Goal: Task Accomplishment & Management: Use online tool/utility

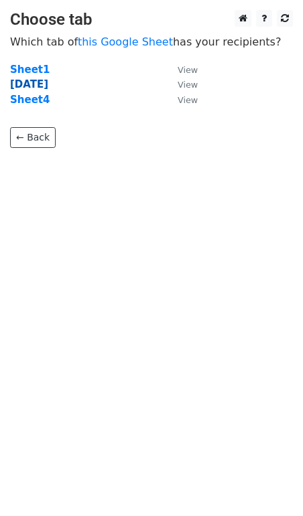
click at [34, 81] on strong "[DATE]" at bounding box center [29, 84] width 38 height 12
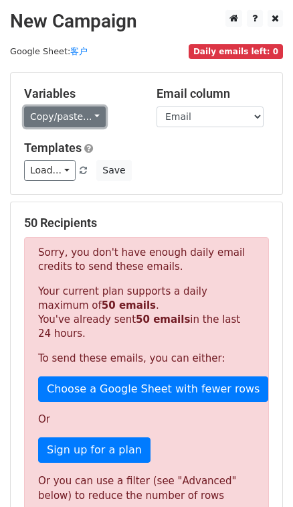
click at [72, 125] on link "Copy/paste..." at bounding box center [65, 116] width 82 height 21
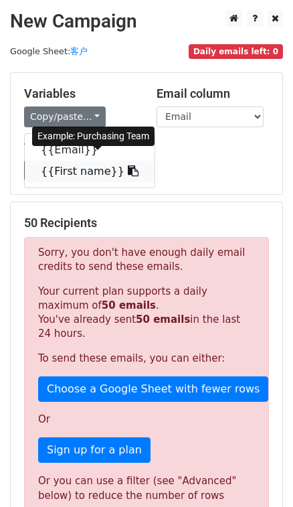
click at [78, 182] on link "{{First name}}" at bounding box center [90, 171] width 130 height 21
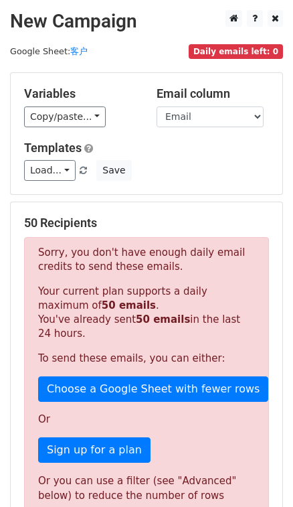
click at [235, 274] on p "Sorry, you don't have enough daily email credits to send these emails." at bounding box center [146, 260] width 217 height 28
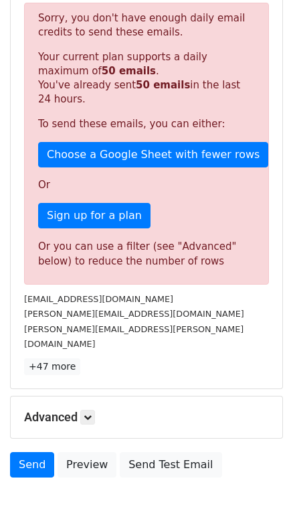
scroll to position [365, 0]
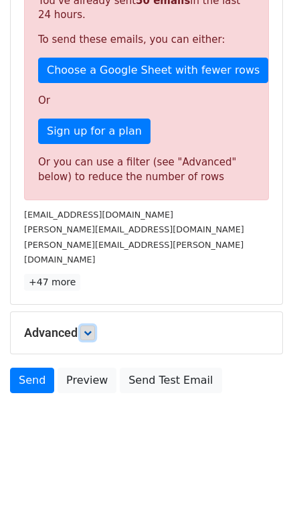
click at [92, 335] on icon at bounding box center [88, 333] width 8 height 8
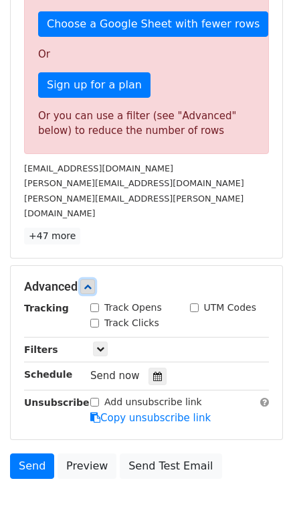
scroll to position [426, 0]
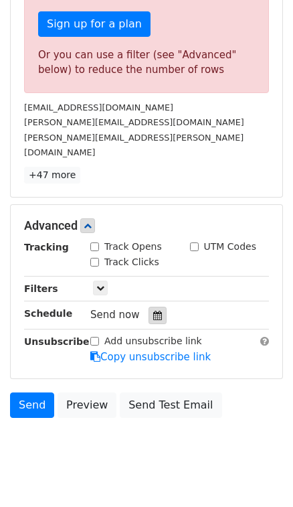
click at [157, 320] on icon at bounding box center [157, 315] width 9 height 9
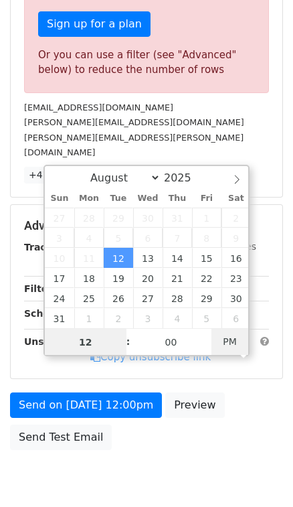
type input "[DATE] 05:10"
type input "05"
type input "10"
click at [234, 340] on span "PM" at bounding box center [230, 341] width 37 height 27
click at [123, 349] on span at bounding box center [121, 348] width 9 height 13
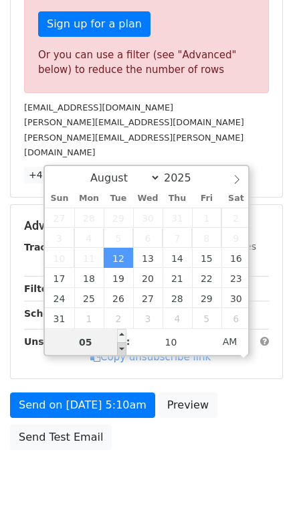
click at [123, 349] on span at bounding box center [121, 348] width 9 height 13
click at [106, 348] on input "05" at bounding box center [86, 342] width 82 height 27
type input "05"
click at [119, 348] on span at bounding box center [121, 348] width 9 height 13
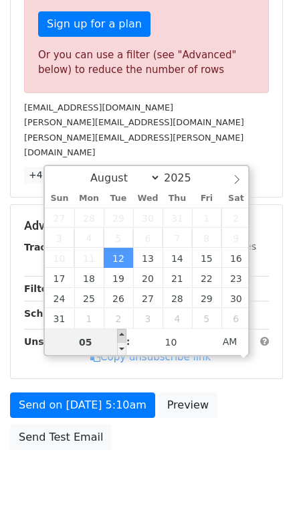
type input "[DATE] 06:10"
type input "06"
click at [119, 335] on span at bounding box center [121, 335] width 9 height 13
type input "[DATE] 07:10"
type input "07"
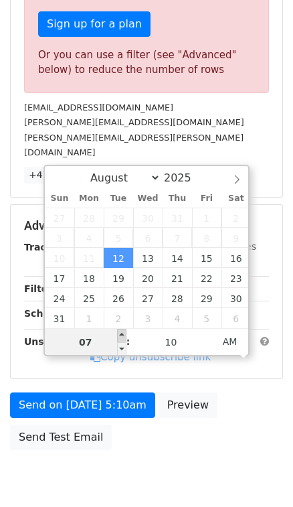
click at [119, 335] on span at bounding box center [121, 335] width 9 height 13
type input "[DATE] 08:10"
type input "08"
click at [119, 335] on span at bounding box center [121, 335] width 9 height 13
type input "[DATE] 09:10"
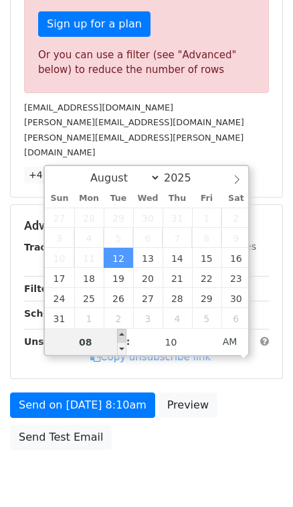
type input "09"
click at [123, 335] on span at bounding box center [121, 335] width 9 height 13
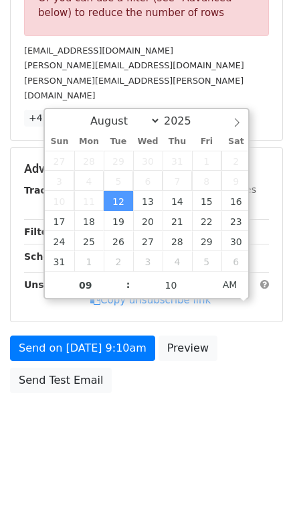
scroll to position [547, 0]
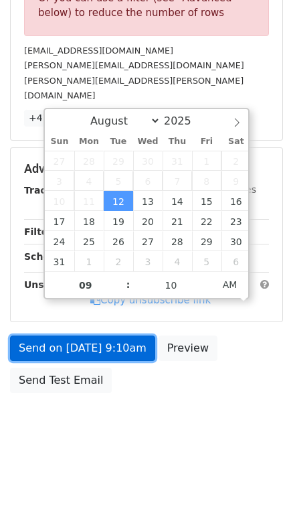
click at [133, 350] on link "Send on [DATE] 9:10am" at bounding box center [82, 347] width 145 height 25
